Goal: Information Seeking & Learning: Learn about a topic

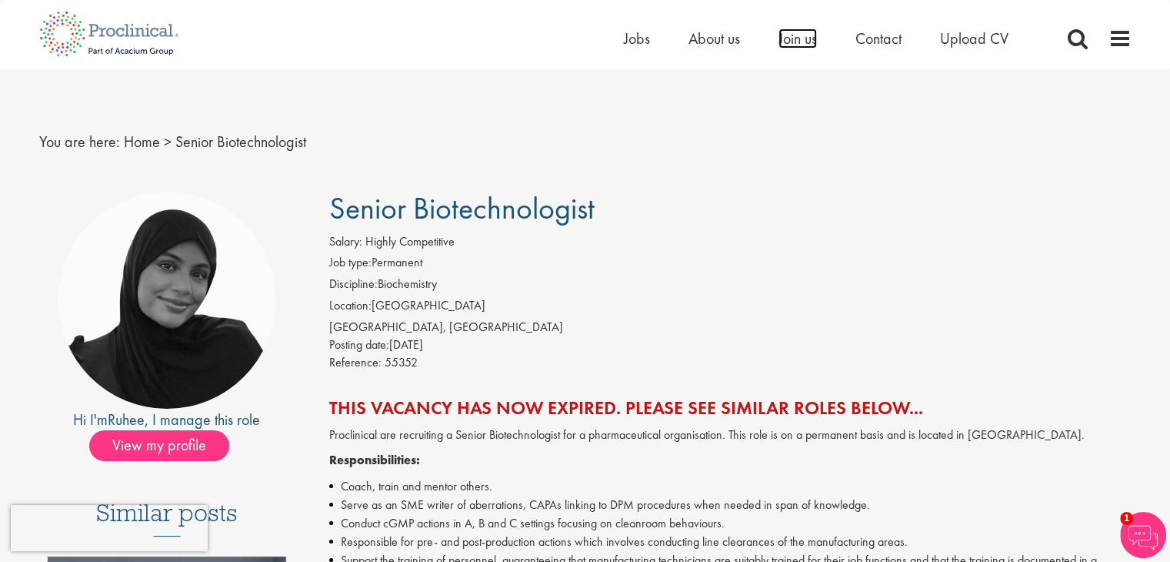
click at [794, 35] on span "Join us" at bounding box center [798, 38] width 38 height 20
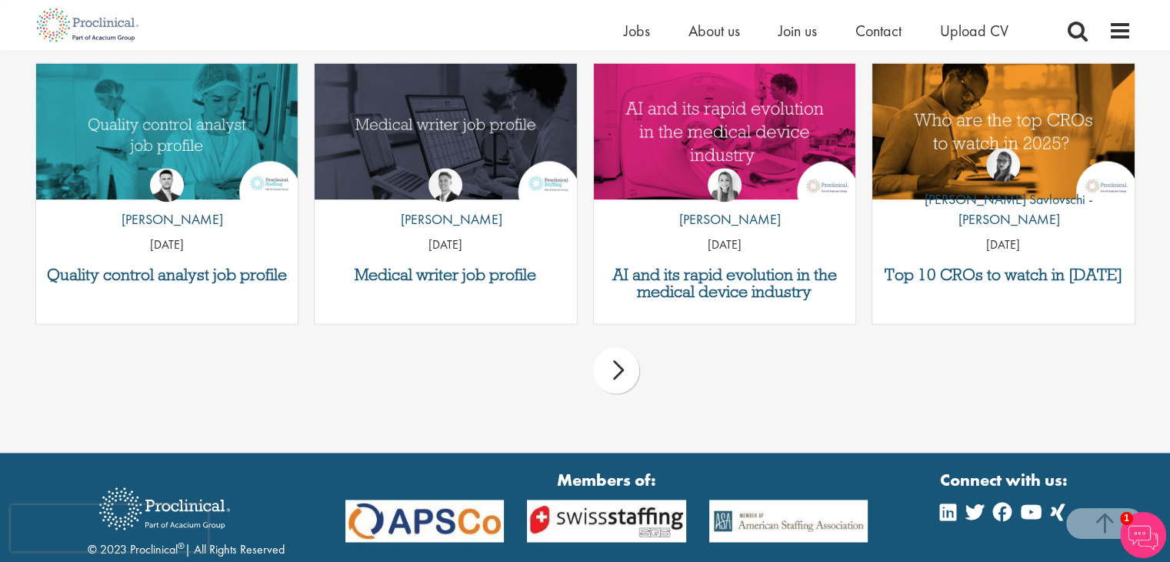
scroll to position [2390, 0]
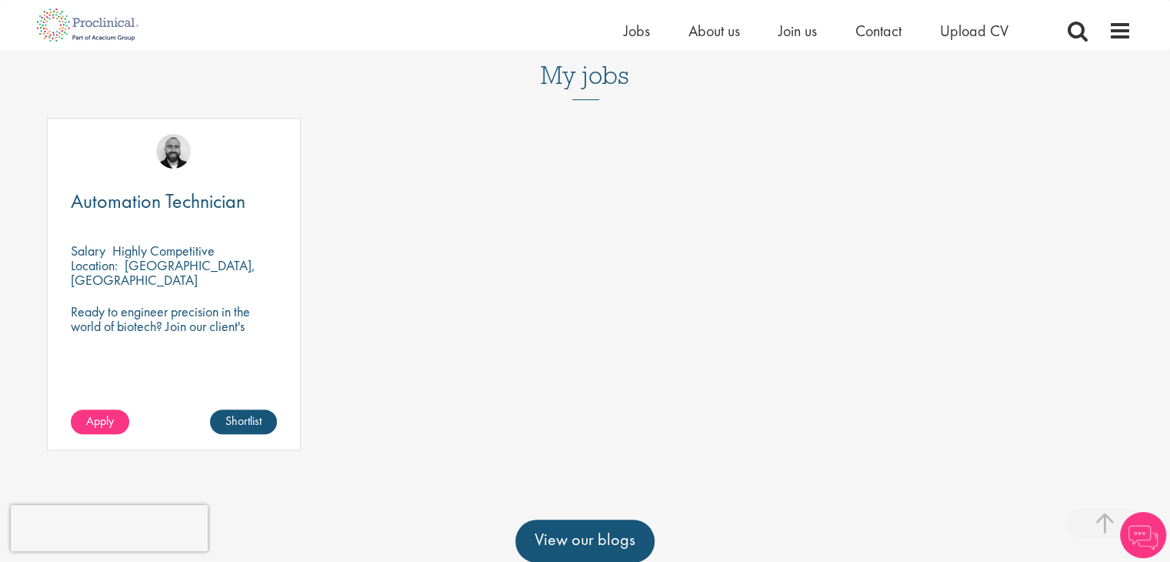
scroll to position [476, 0]
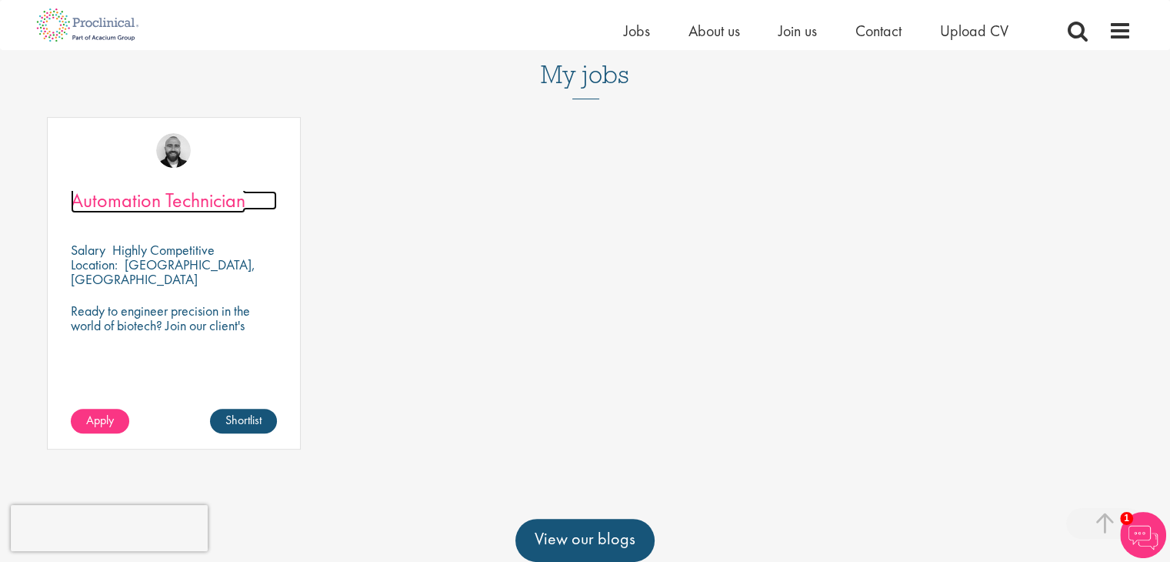
click at [207, 197] on span "Automation Technician" at bounding box center [158, 200] width 175 height 26
